Goal: Task Accomplishment & Management: Manage account settings

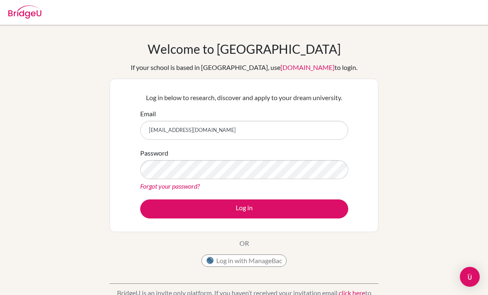
click at [244, 208] on button "Log in" at bounding box center [244, 208] width 208 height 19
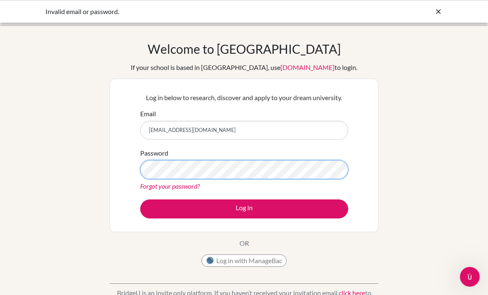
click at [244, 208] on button "Log in" at bounding box center [244, 208] width 208 height 19
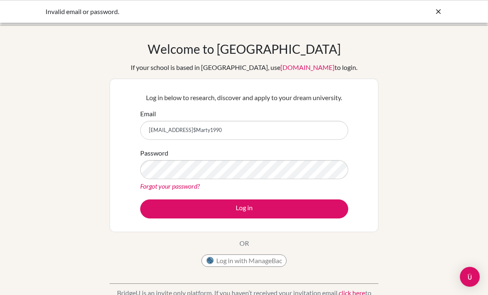
click at [244, 208] on button "Log in" at bounding box center [244, 208] width 208 height 19
type input "[EMAIL_ADDRESS][DOMAIN_NAME]"
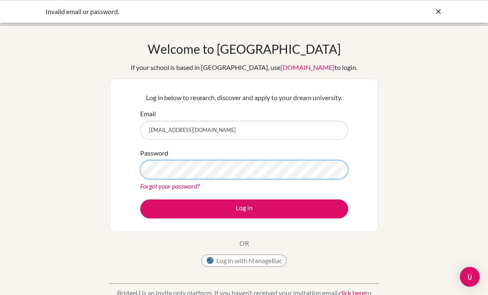
click at [244, 208] on button "Log in" at bounding box center [244, 208] width 208 height 19
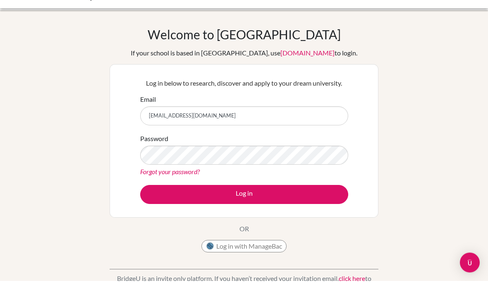
click at [169, 182] on link "Forgot your password?" at bounding box center [170, 186] width 60 height 8
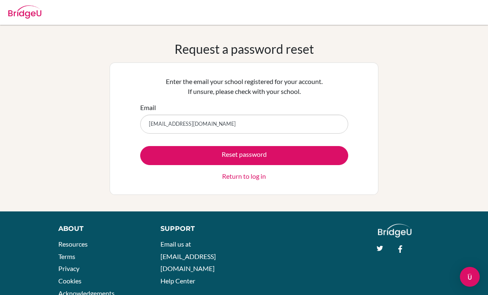
type input "[EMAIL_ADDRESS][DOMAIN_NAME]"
click at [244, 155] on button "Reset password" at bounding box center [244, 155] width 208 height 19
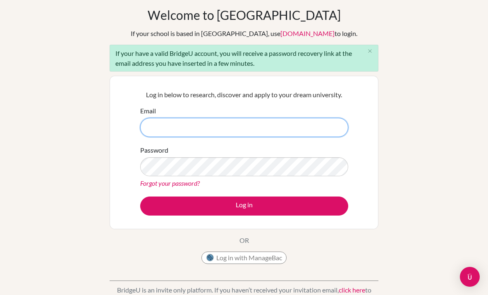
scroll to position [33, 0]
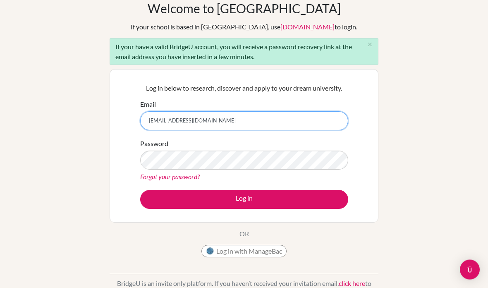
type input "[EMAIL_ADDRESS][DOMAIN_NAME]"
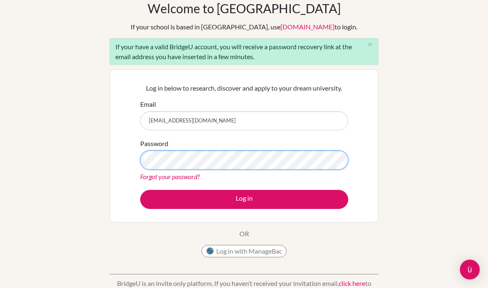
click at [244, 199] on button "Log in" at bounding box center [244, 206] width 208 height 19
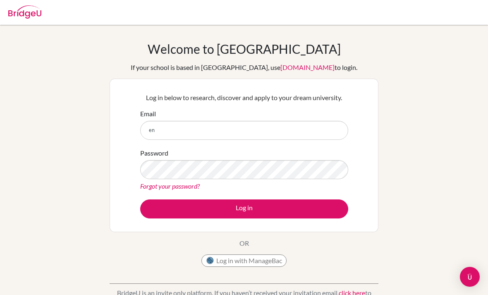
type input "e"
click at [185, 184] on link "Forgot your password?" at bounding box center [170, 186] width 60 height 8
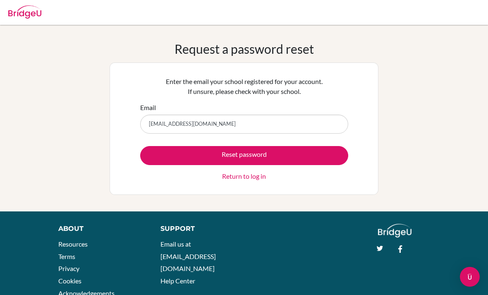
type input "[EMAIL_ADDRESS][DOMAIN_NAME]"
click at [244, 155] on button "Reset password" at bounding box center [244, 155] width 208 height 19
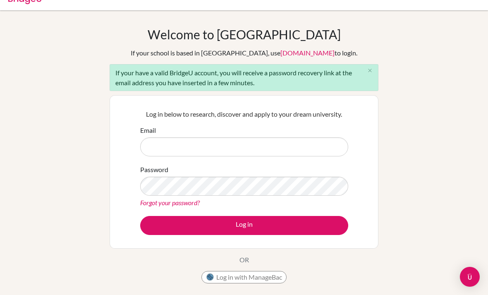
scroll to position [12, 0]
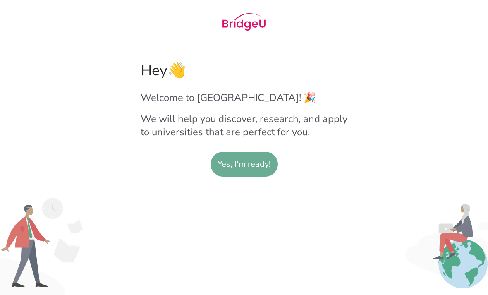
click at [258, 175] on slot "Yes, I'm ready!" at bounding box center [243, 164] width 53 height 24
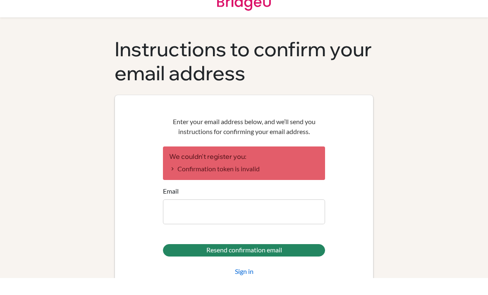
scroll to position [26, 0]
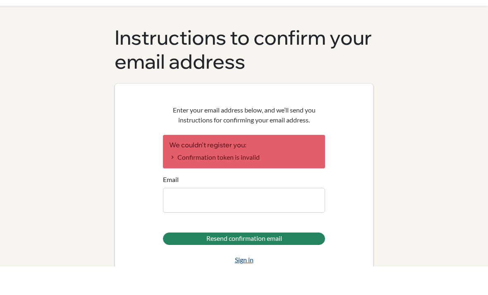
click at [251, 283] on link "Sign in" at bounding box center [244, 288] width 19 height 10
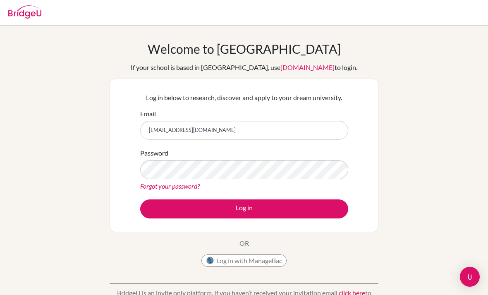
type input "[EMAIL_ADDRESS][DOMAIN_NAME]"
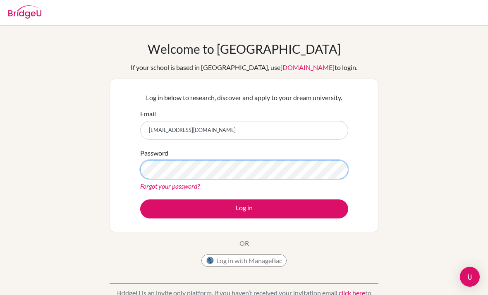
click at [244, 208] on button "Log in" at bounding box center [244, 208] width 208 height 19
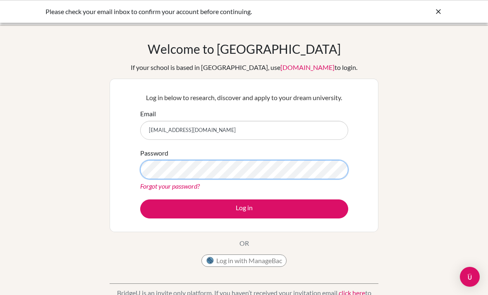
click at [244, 208] on button "Log in" at bounding box center [244, 208] width 208 height 19
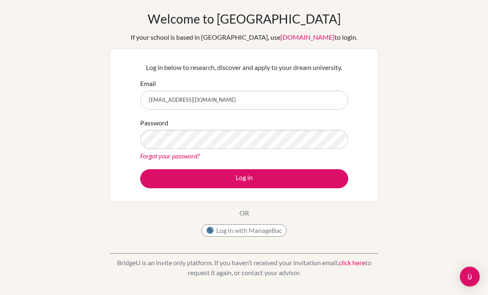
scroll to position [22, 0]
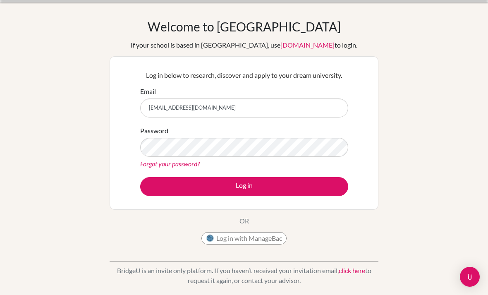
click at [183, 161] on link "Forgot your password?" at bounding box center [170, 164] width 60 height 8
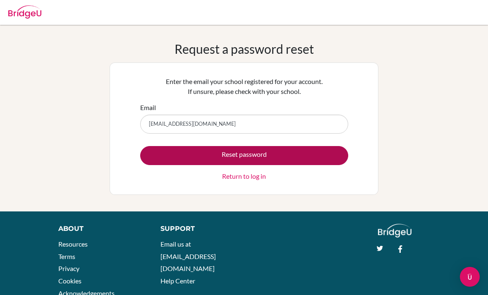
type input "[EMAIL_ADDRESS][DOMAIN_NAME]"
click at [329, 153] on button "Reset password" at bounding box center [244, 155] width 208 height 19
